Goal: Information Seeking & Learning: Learn about a topic

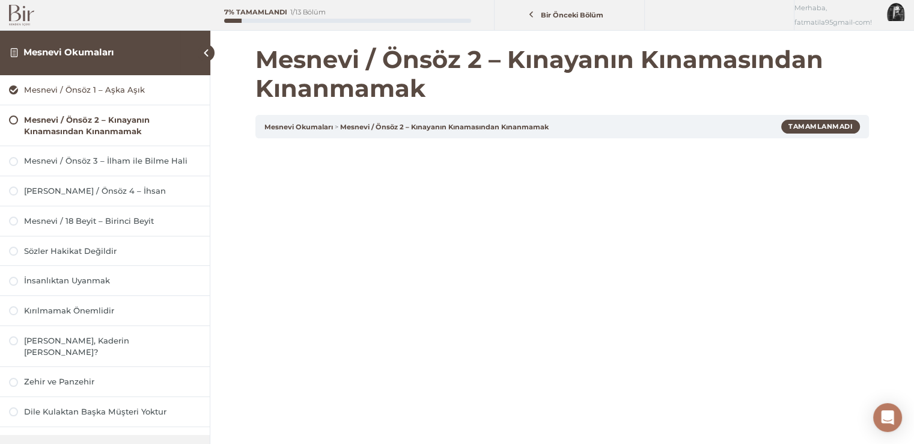
click at [79, 93] on div "Mesnevi / Önsöz 1 – Aşka Aşık" at bounding box center [112, 89] width 177 height 11
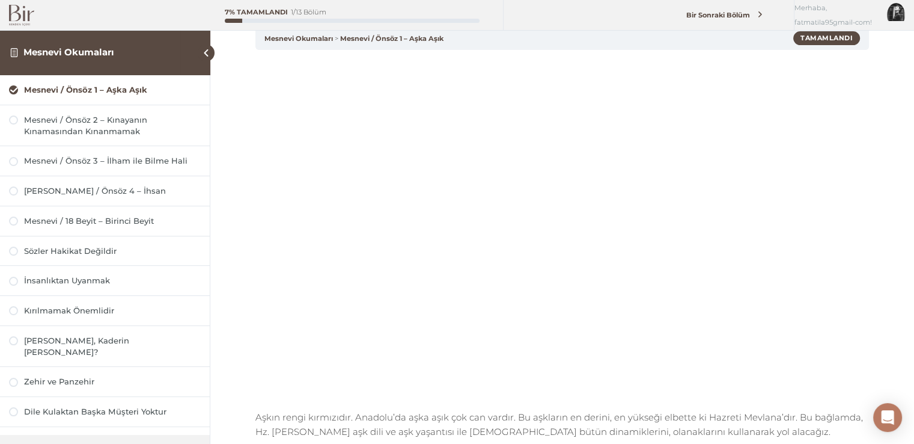
scroll to position [60, 0]
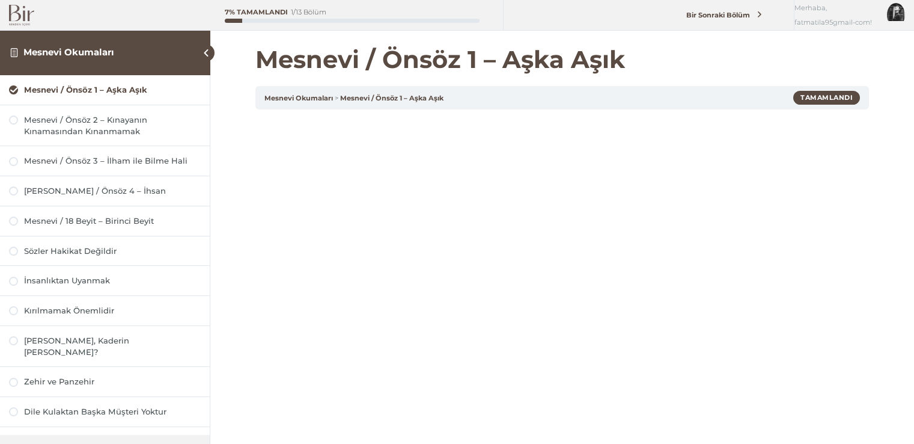
scroll to position [120, 0]
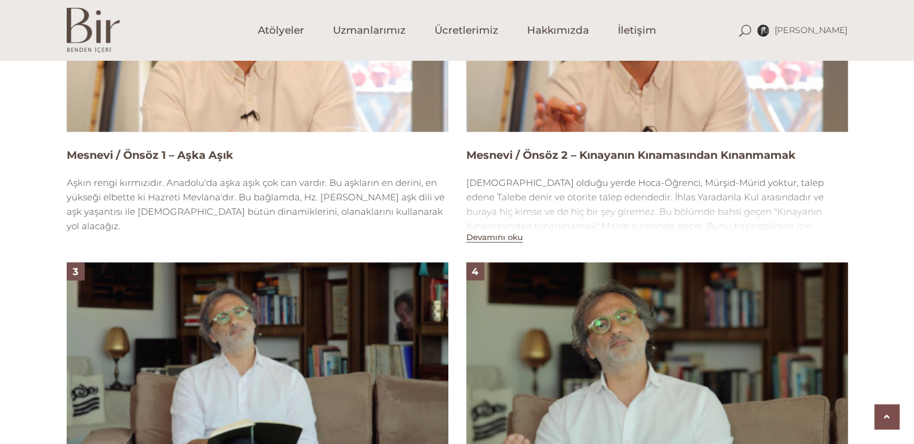
scroll to position [999, 0]
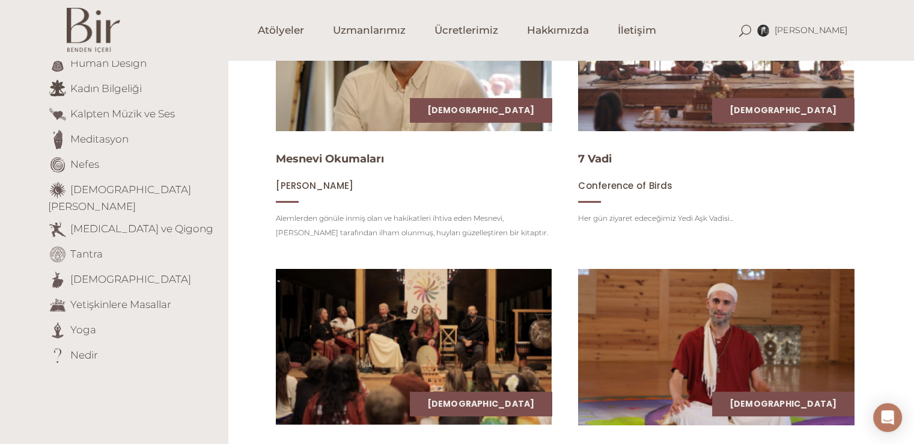
scroll to position [361, 0]
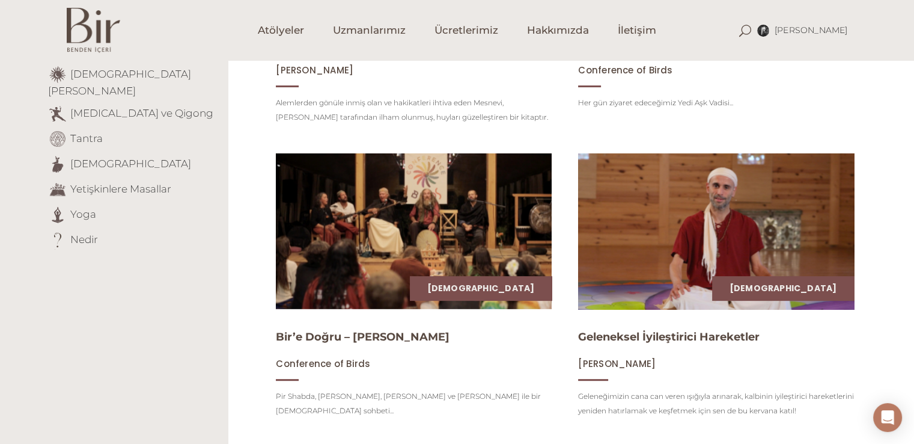
click at [644, 239] on img at bounding box center [716, 231] width 284 height 160
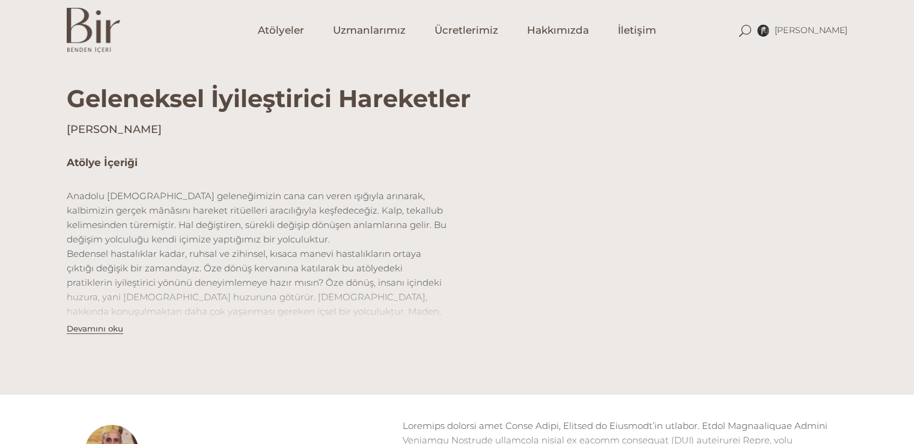
scroll to position [300, 0]
click at [96, 329] on button "Devamını oku" at bounding box center [95, 328] width 56 height 10
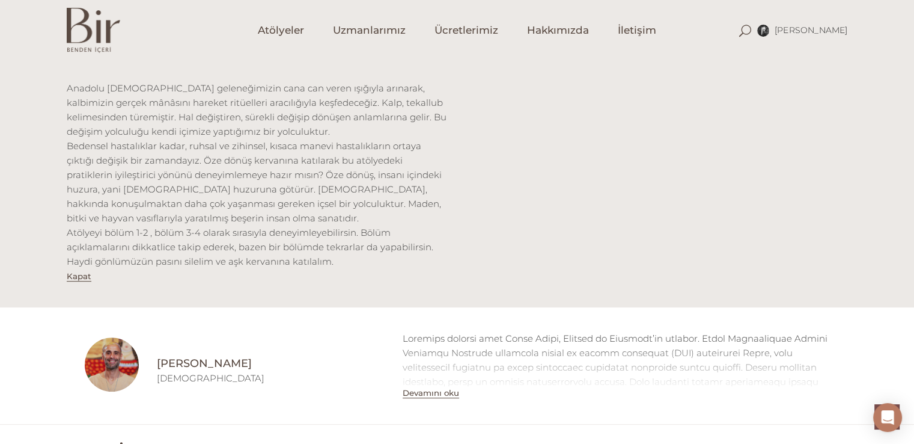
scroll to position [421, 0]
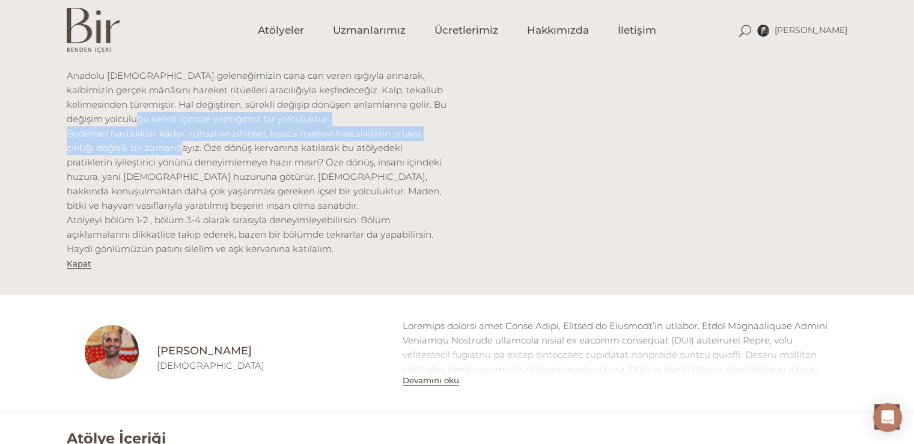
drag, startPoint x: 141, startPoint y: 126, endPoint x: 147, endPoint y: 148, distance: 23.5
click at [147, 148] on p "Anadolu [DEMOGRAPHIC_DATA] geleneğimizin cana can veren ışığıyla arınarak, kalb…" at bounding box center [258, 163] width 382 height 188
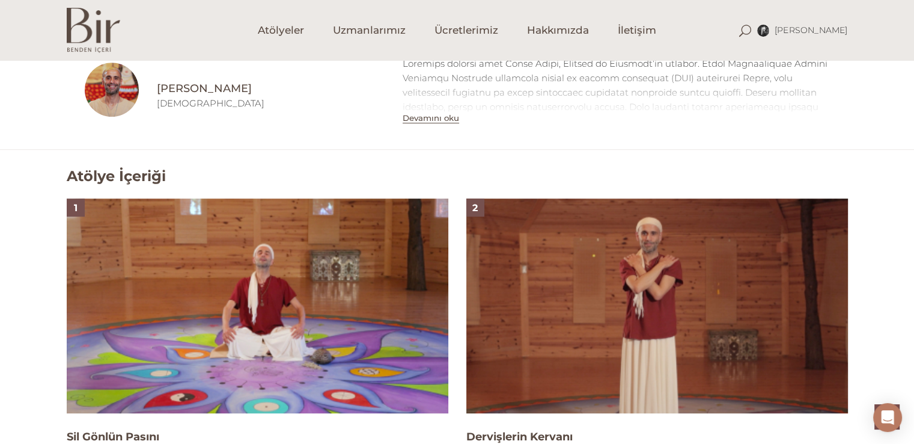
scroll to position [661, 0]
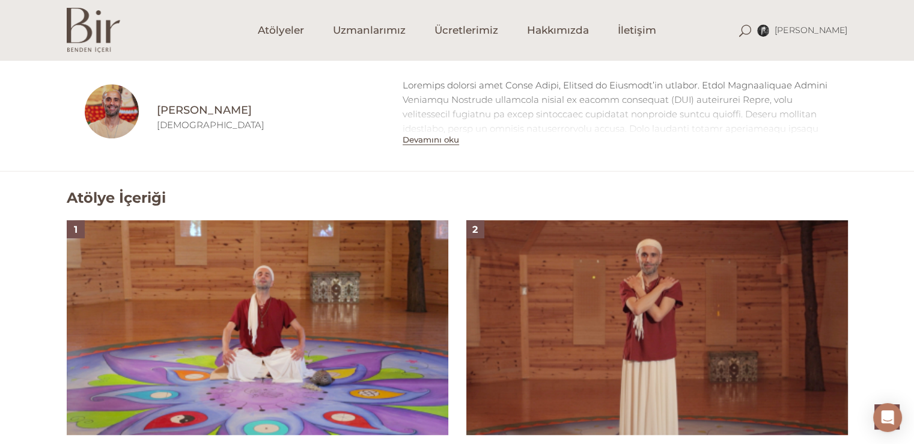
click at [395, 143] on div "Devamını oku" at bounding box center [616, 112] width 445 height 69
click at [423, 135] on button "Devamını oku" at bounding box center [431, 140] width 56 height 10
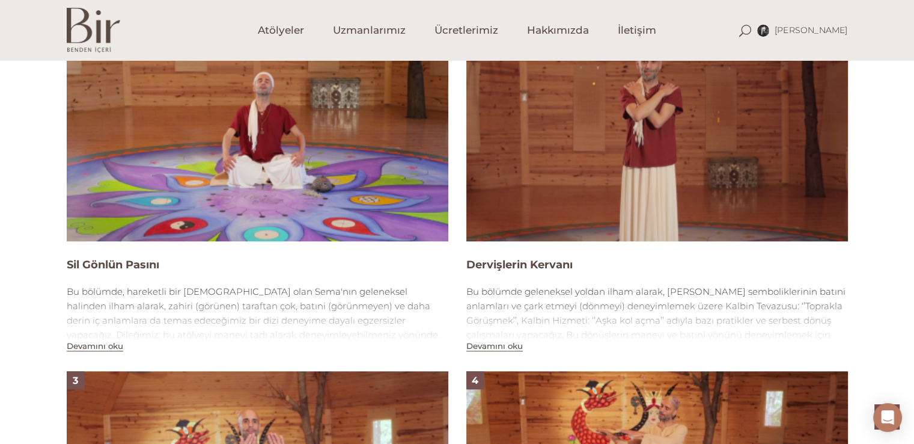
scroll to position [1082, 0]
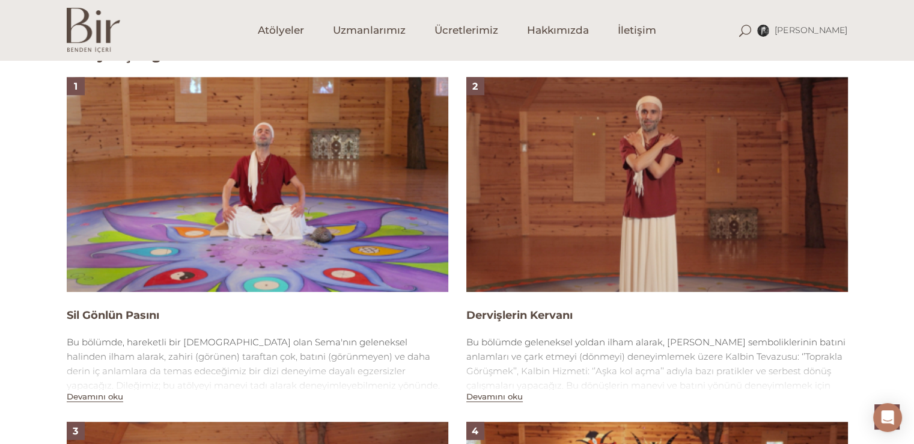
click at [211, 335] on div at bounding box center [258, 421] width 382 height 173
click at [210, 335] on div at bounding box center [258, 421] width 382 height 173
click at [91, 391] on button "Devamını oku" at bounding box center [95, 396] width 56 height 10
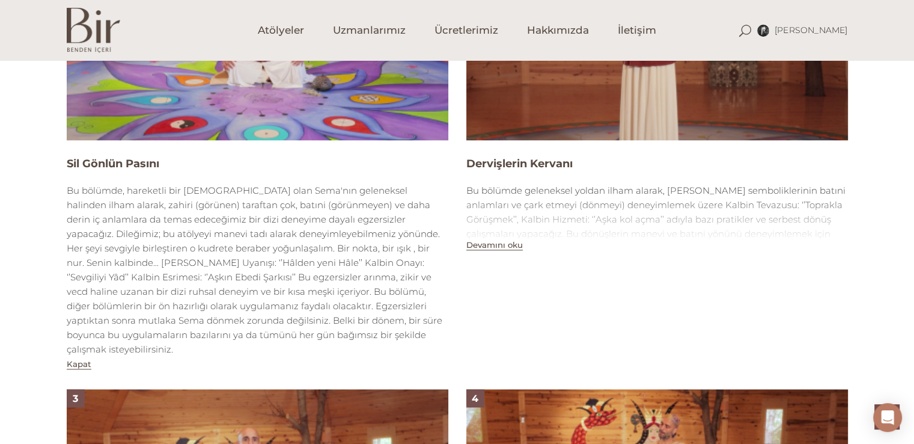
scroll to position [1262, 0]
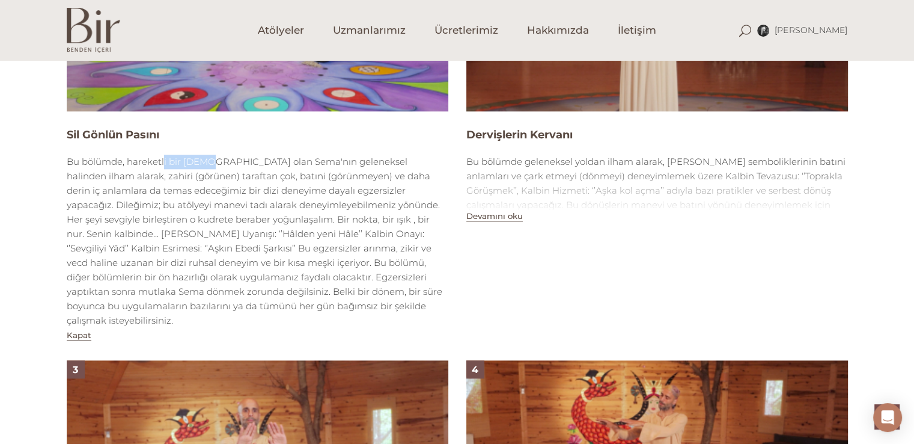
drag, startPoint x: 126, startPoint y: 149, endPoint x: 172, endPoint y: 148, distance: 45.7
click at [172, 154] on div at bounding box center [258, 240] width 382 height 173
click at [173, 154] on div at bounding box center [258, 240] width 382 height 173
click at [306, 160] on div at bounding box center [258, 240] width 382 height 173
click at [85, 163] on div at bounding box center [258, 240] width 382 height 173
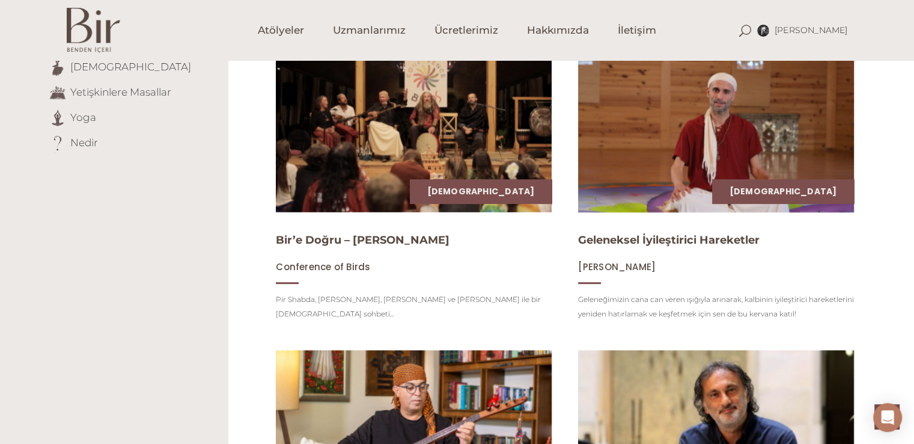
scroll to position [422, 0]
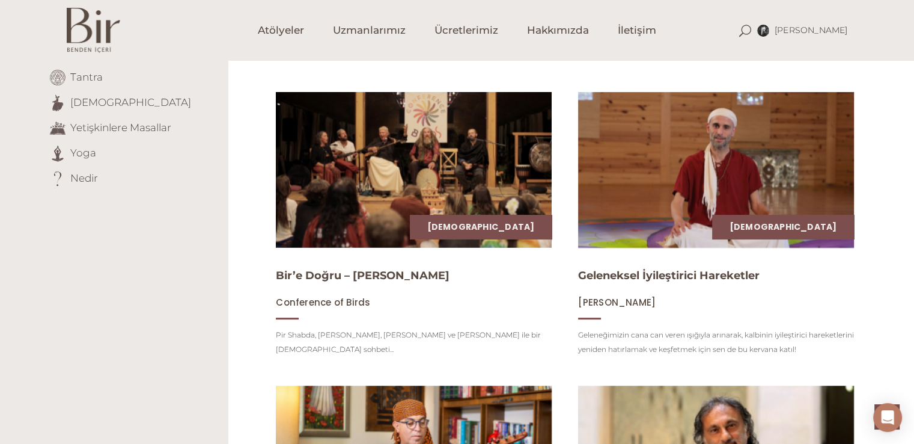
click at [53, 169] on span at bounding box center [57, 178] width 19 height 19
click at [81, 169] on li "Nedir" at bounding box center [133, 178] width 171 height 19
click at [82, 171] on link "Nedir" at bounding box center [84, 177] width 28 height 12
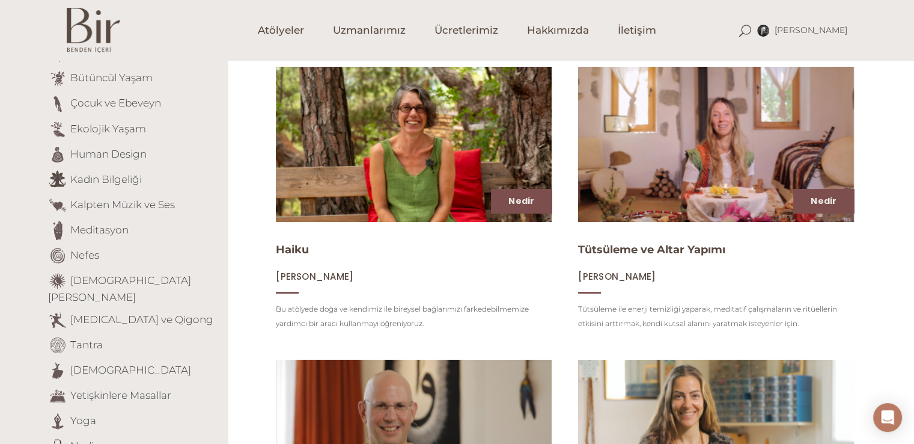
scroll to position [153, 0]
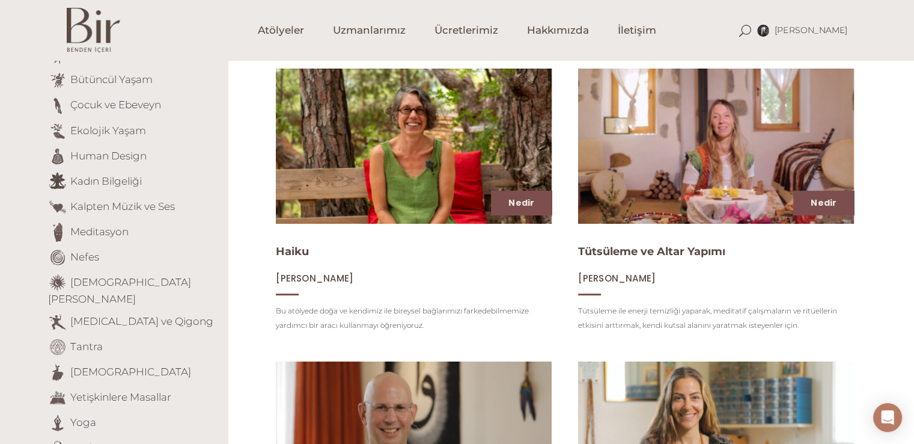
click at [56, 258] on span at bounding box center [57, 257] width 19 height 19
click at [58, 255] on span at bounding box center [57, 257] width 19 height 19
click at [48, 258] on span at bounding box center [57, 257] width 19 height 19
click at [52, 255] on span at bounding box center [57, 257] width 19 height 19
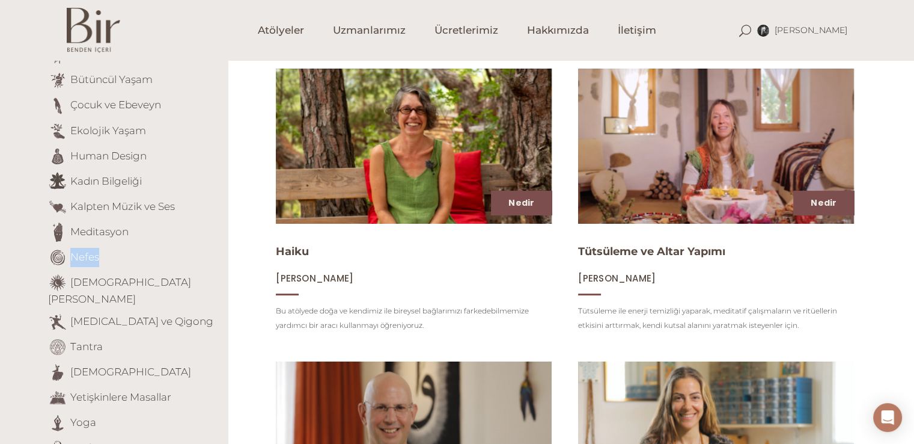
click at [52, 255] on span at bounding box center [57, 257] width 19 height 19
click at [84, 262] on li "Nefes" at bounding box center [133, 257] width 171 height 19
click at [79, 256] on link "Nefes" at bounding box center [84, 256] width 29 height 12
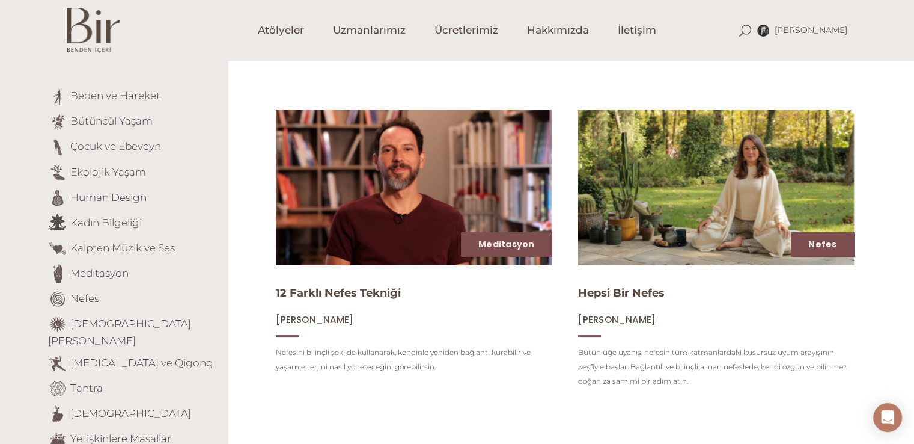
scroll to position [109, 0]
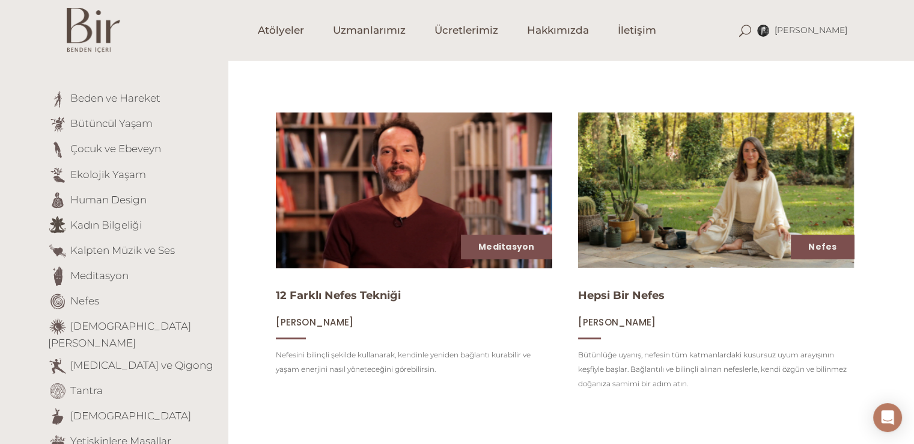
click at [413, 171] on img at bounding box center [414, 190] width 284 height 160
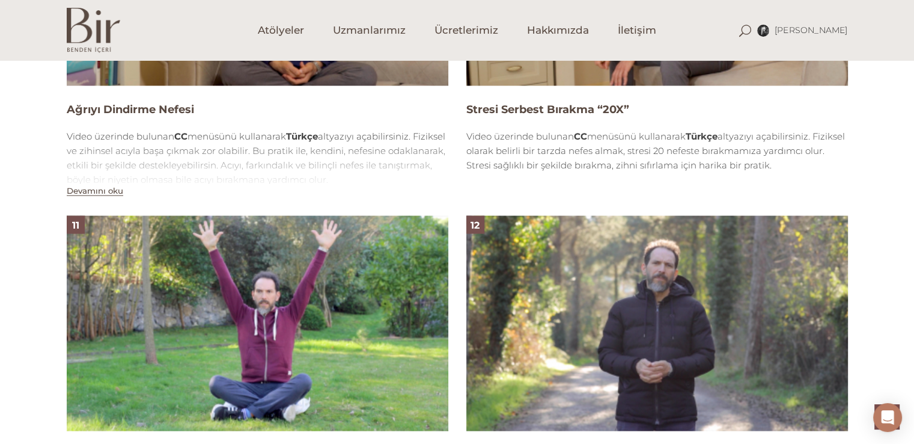
scroll to position [2404, 0]
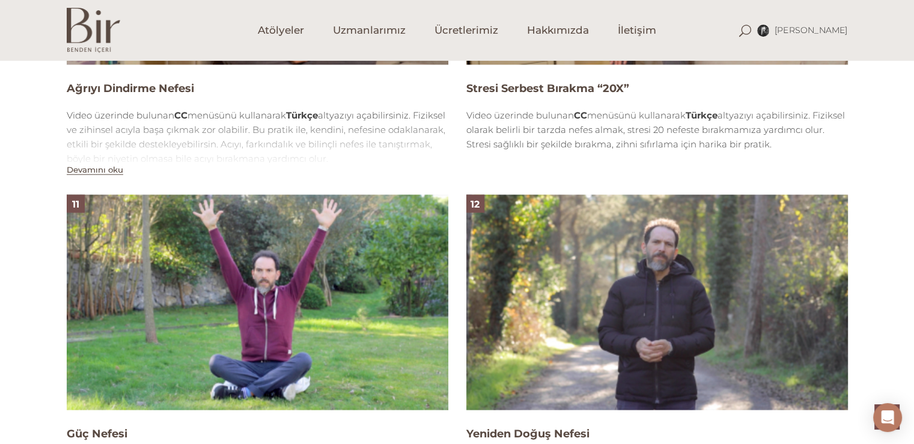
click at [288, 234] on img at bounding box center [258, 302] width 382 height 215
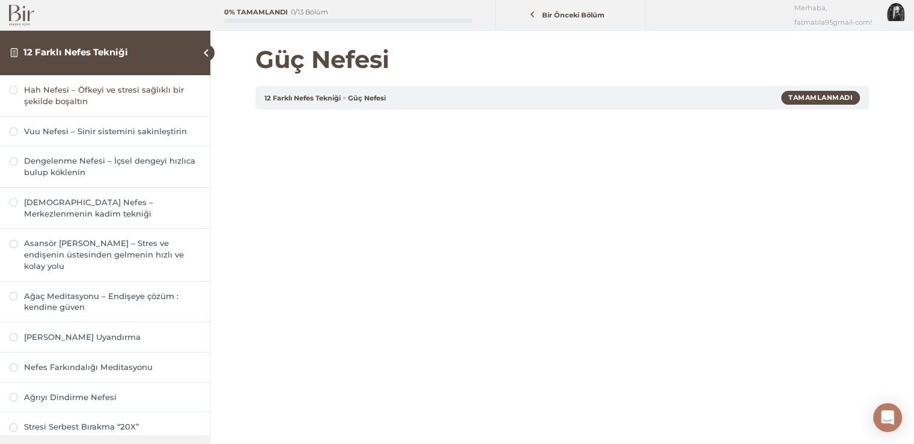
click at [133, 101] on div "Hah Nefesi – Öfkeyi ve stresi sağlıklı bir şekilde boşaltın" at bounding box center [112, 95] width 177 height 23
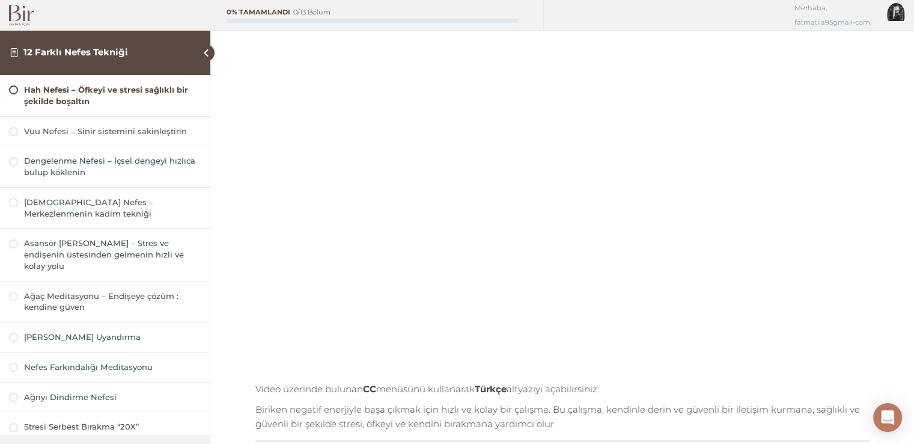
scroll to position [120, 0]
click at [912, 115] on div "Hah Nefesi – Öfkeyi ve stresi sağlıklı bir şekilde boşaltın 12 Farklı Nefes Tek…" at bounding box center [562, 243] width 704 height 726
click at [100, 136] on div "Vuu Nefesi – Sinir sistemini sakinleştirin" at bounding box center [105, 131] width 210 height 29
click at [99, 133] on div "Vuu Nefesi – Sinir sistemini sakinleştirin" at bounding box center [112, 131] width 177 height 11
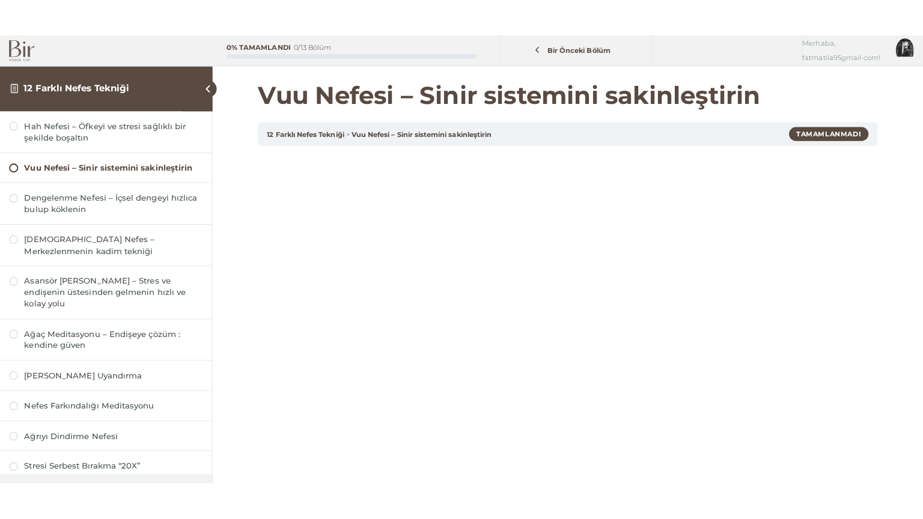
scroll to position [60, 0]
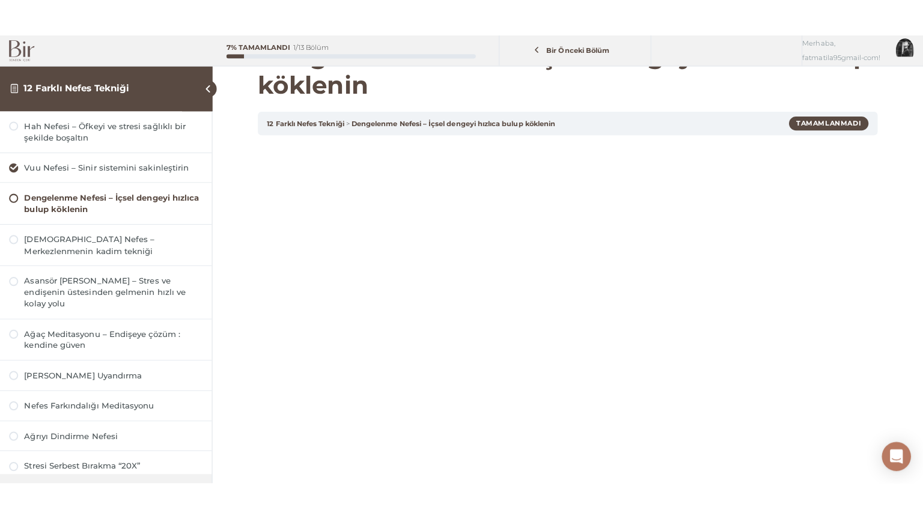
scroll to position [60, 0]
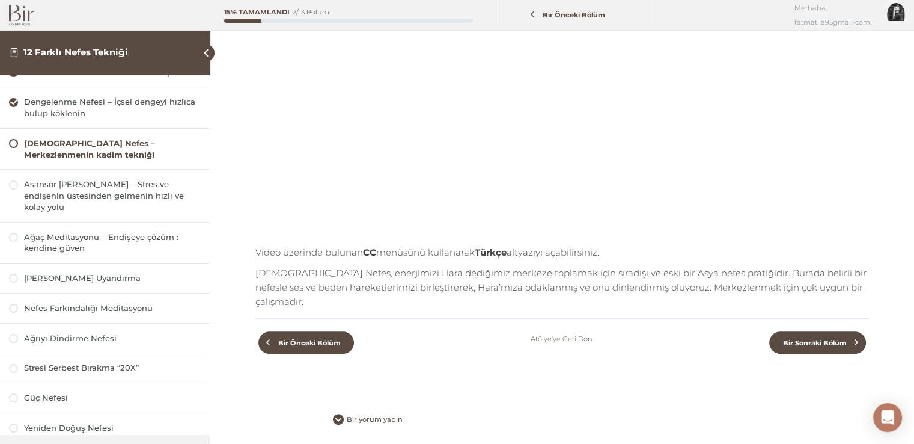
scroll to position [96, 0]
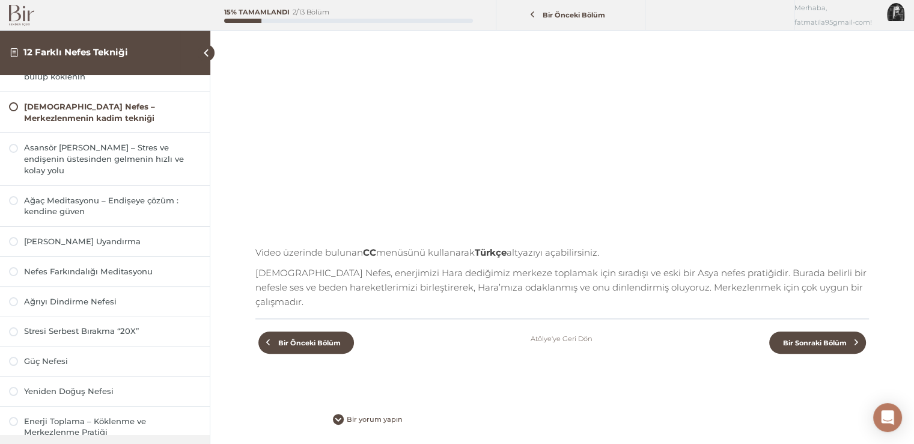
click at [24, 23] on img at bounding box center [21, 15] width 25 height 21
